Goal: Task Accomplishment & Management: Use online tool/utility

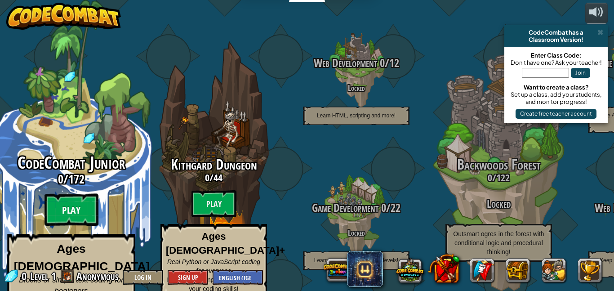
click at [83, 200] on btn "Play" at bounding box center [71, 210] width 54 height 32
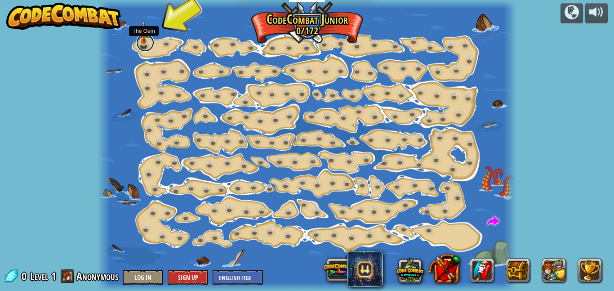
click at [153, 41] on link at bounding box center [145, 43] width 18 height 18
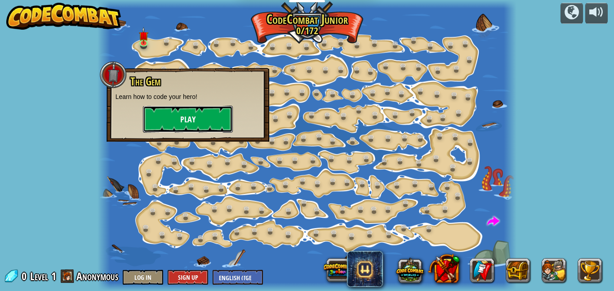
click at [163, 111] on button "Play" at bounding box center [188, 119] width 90 height 27
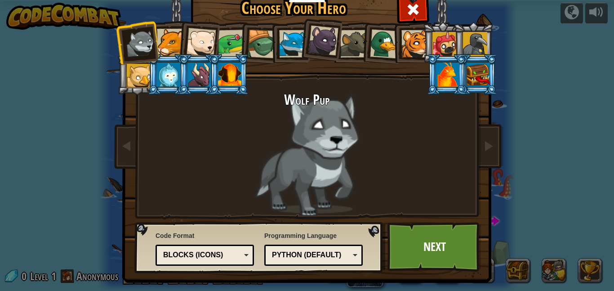
click at [201, 71] on div at bounding box center [198, 74] width 23 height 24
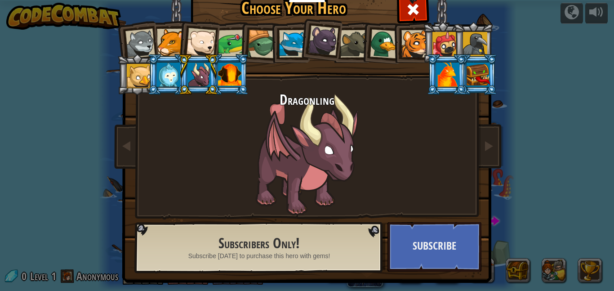
click at [263, 46] on div at bounding box center [262, 44] width 29 height 29
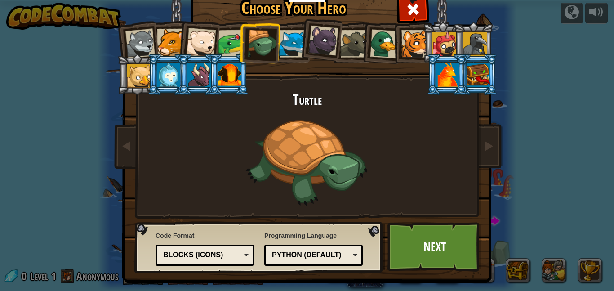
click at [293, 43] on div at bounding box center [292, 43] width 27 height 27
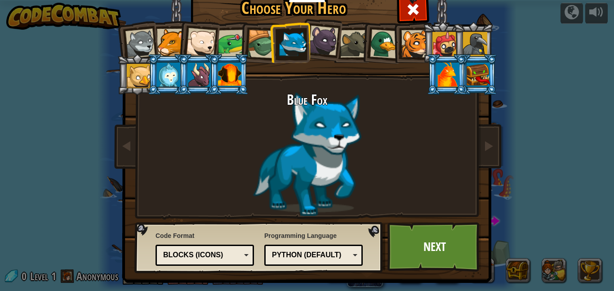
click at [443, 72] on div at bounding box center [447, 74] width 23 height 24
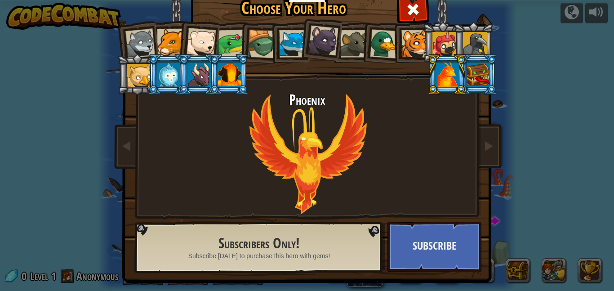
click at [256, 37] on div at bounding box center [262, 44] width 29 height 29
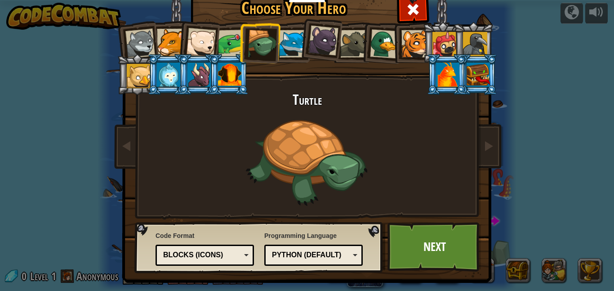
click at [161, 38] on div at bounding box center [170, 42] width 27 height 27
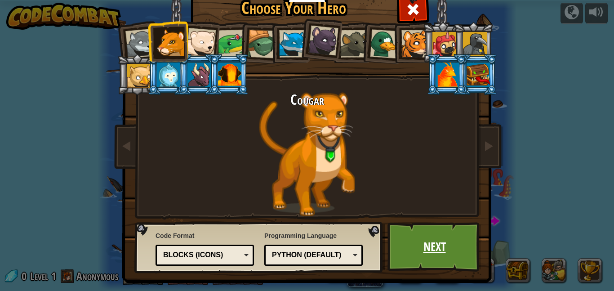
click at [430, 248] on link "Next" at bounding box center [434, 246] width 94 height 49
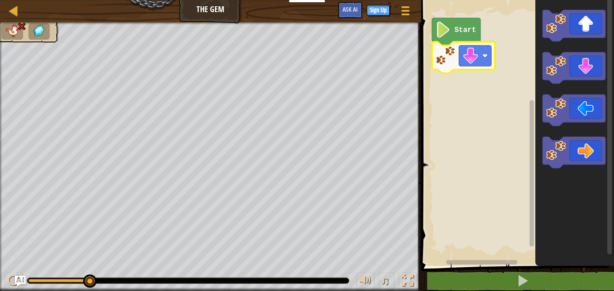
click at [479, 95] on rect "Blockly Workspace" at bounding box center [515, 131] width 195 height 270
click at [448, 31] on image "Blockly Workspace" at bounding box center [442, 30] width 15 height 16
click at [484, 59] on rect "Blockly Workspace" at bounding box center [475, 55] width 32 height 21
click at [477, 152] on rect "Blockly Workspace" at bounding box center [515, 131] width 195 height 270
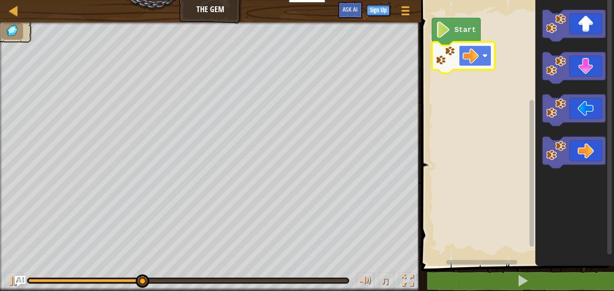
click at [477, 60] on image "Blockly Workspace" at bounding box center [470, 56] width 16 height 16
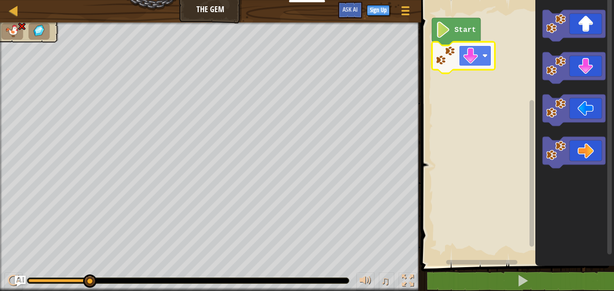
click at [471, 55] on image "Blockly Workspace" at bounding box center [470, 56] width 16 height 16
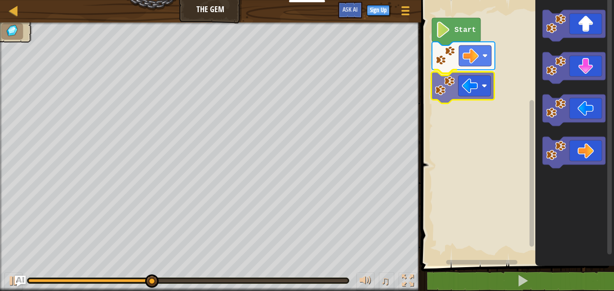
click at [473, 86] on div "Start" at bounding box center [515, 131] width 195 height 270
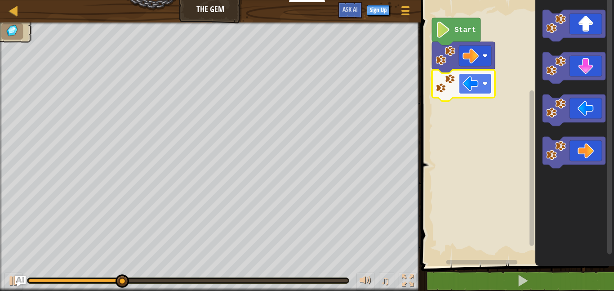
click at [472, 83] on image "Blockly Workspace" at bounding box center [470, 83] width 16 height 16
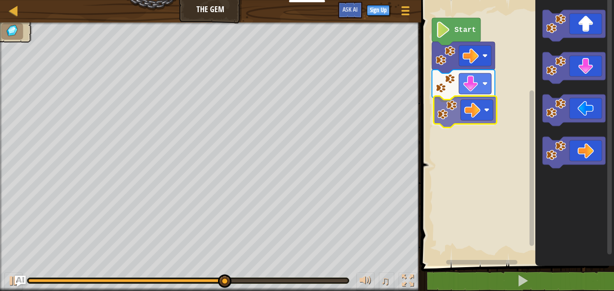
click at [466, 114] on div "Start" at bounding box center [515, 131] width 195 height 270
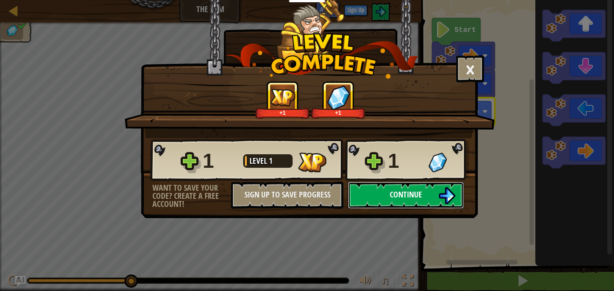
click at [429, 191] on button "Continue" at bounding box center [406, 194] width 116 height 27
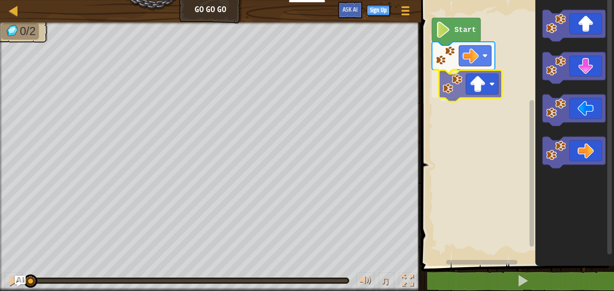
click at [476, 80] on div "Start" at bounding box center [515, 131] width 195 height 270
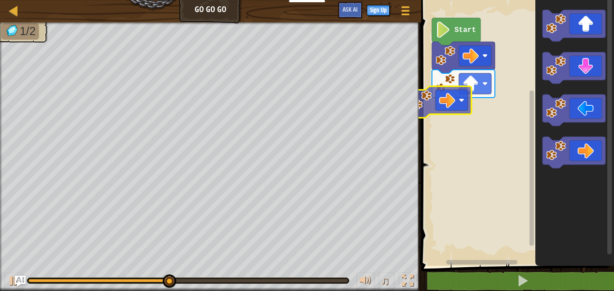
click at [441, 93] on div "Start" at bounding box center [515, 131] width 195 height 270
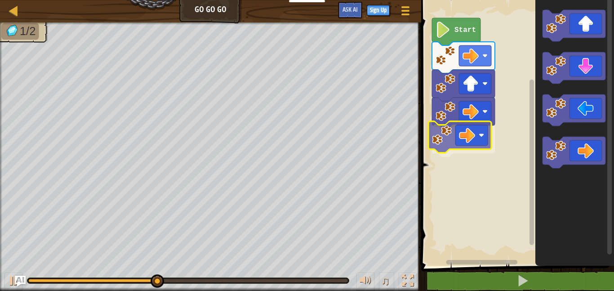
click at [475, 139] on div "Start" at bounding box center [515, 131] width 195 height 270
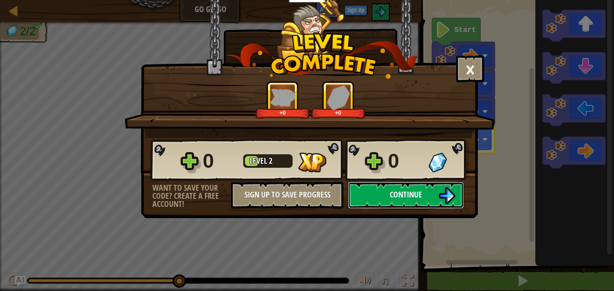
click at [441, 195] on img at bounding box center [446, 195] width 17 height 17
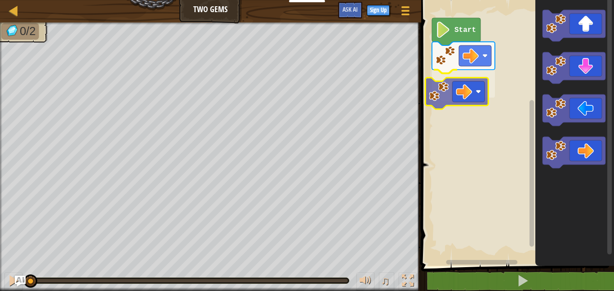
click at [455, 85] on div "Start" at bounding box center [515, 131] width 195 height 270
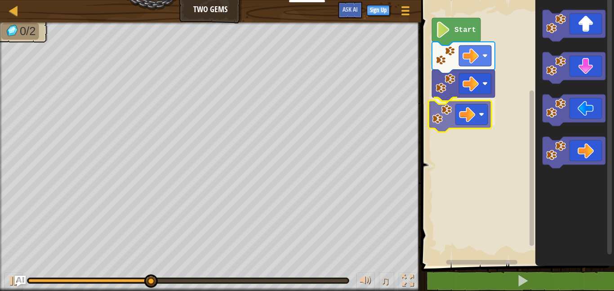
click at [471, 116] on div "Start" at bounding box center [515, 131] width 195 height 270
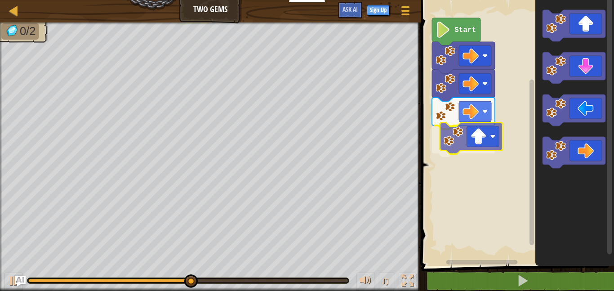
click at [461, 145] on div "Start" at bounding box center [515, 131] width 195 height 270
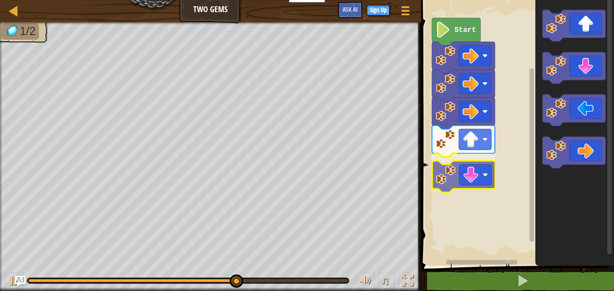
click at [463, 181] on div "Start" at bounding box center [515, 131] width 195 height 270
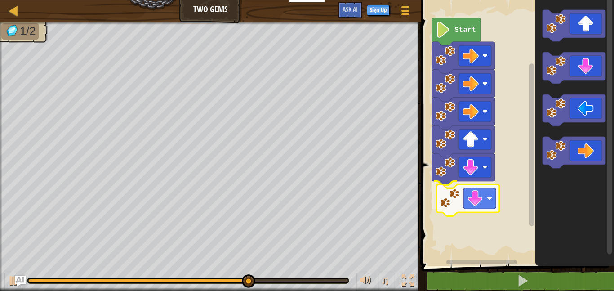
click at [477, 204] on div "Start" at bounding box center [515, 131] width 195 height 270
